Goal: Register for event/course

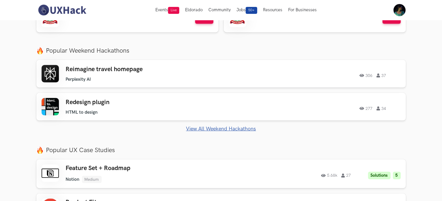
scroll to position [207, 0]
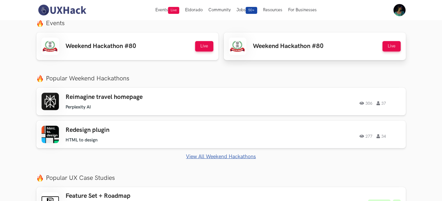
click at [275, 45] on h3 "Weekend Hackathon #80" at bounding box center [288, 46] width 71 height 8
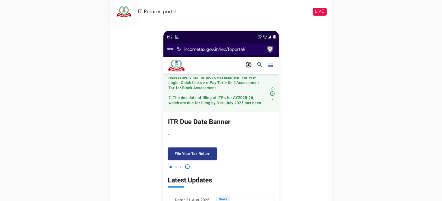
scroll to position [233, 0]
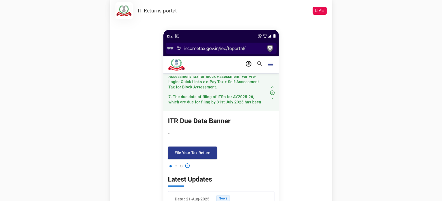
click at [223, 68] on img at bounding box center [220, 158] width 115 height 257
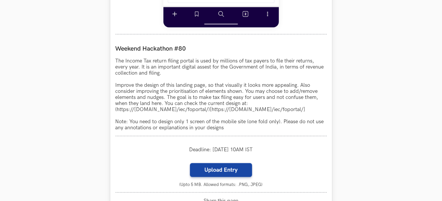
scroll to position [519, 0]
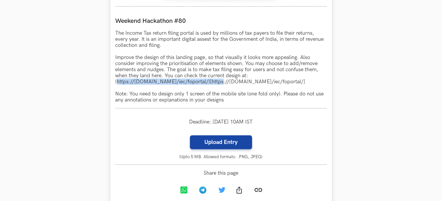
drag, startPoint x: 216, startPoint y: 83, endPoint x: 117, endPoint y: 84, distance: 99.6
click at [117, 84] on p "The Income Tax return filing portal is used by millions of tax payers to file t…" at bounding box center [220, 66] width 211 height 73
copy p "[URL][DOMAIN_NAME]"
